Goal: Task Accomplishment & Management: Manage account settings

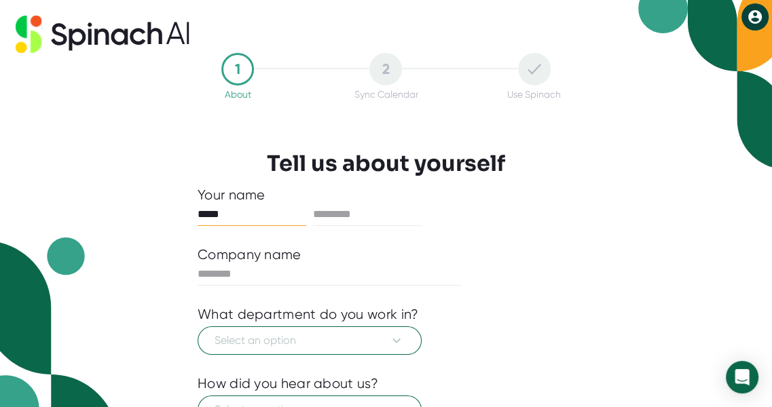
type input "*****"
click at [381, 216] on input "text" at bounding box center [367, 215] width 109 height 22
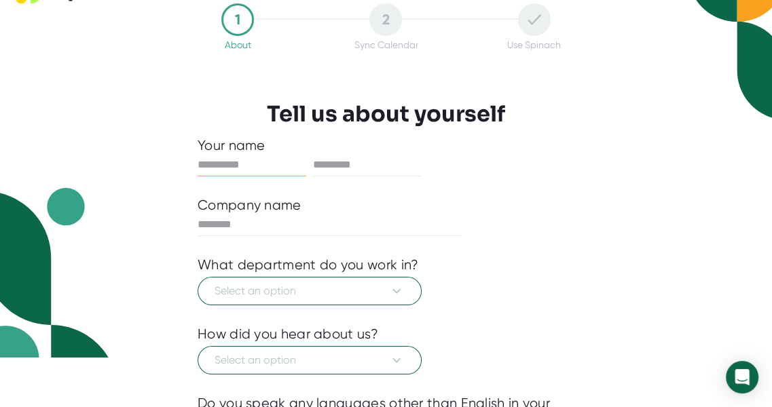
scroll to position [50, 0]
